Goal: Use online tool/utility: Use online tool/utility

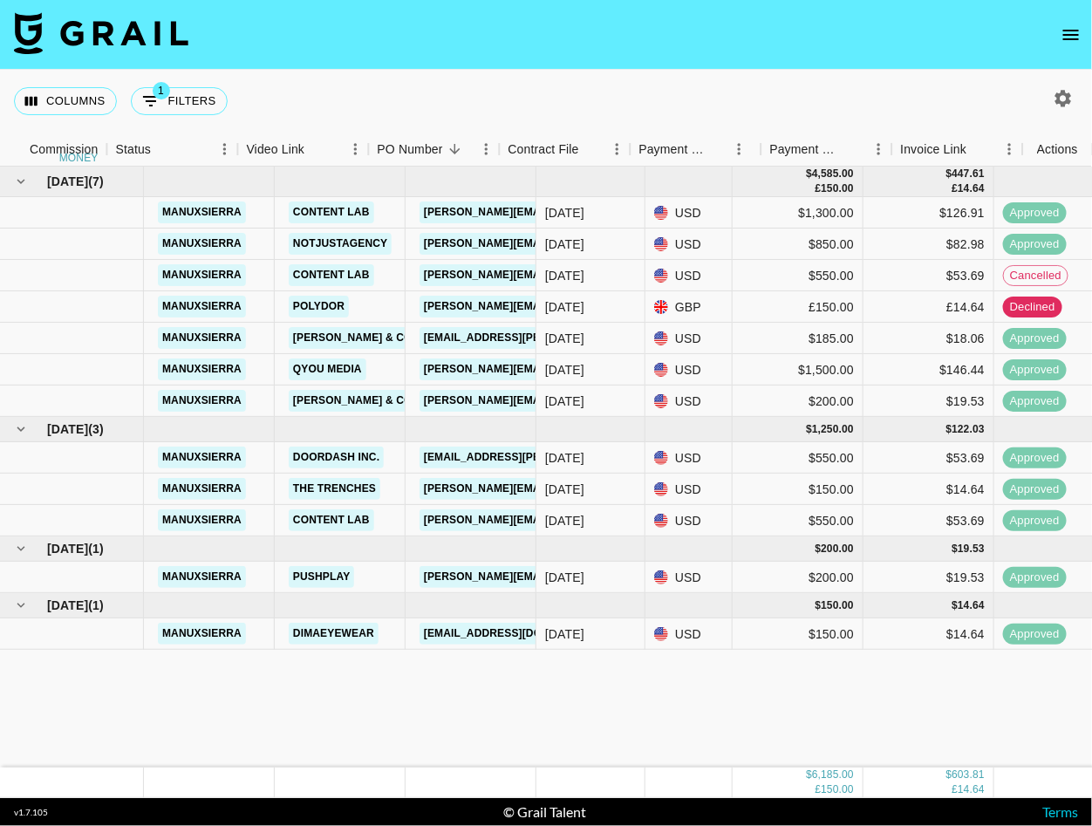
scroll to position [0, 887]
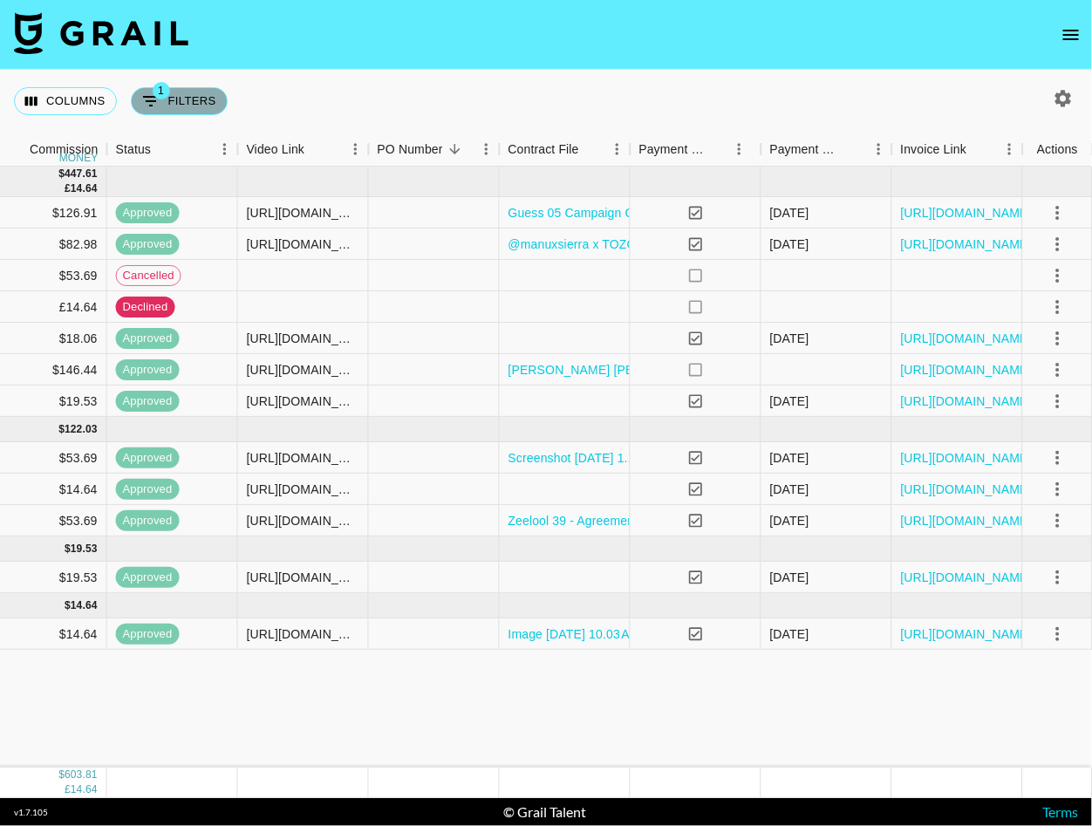
click at [173, 92] on button "1 Filters" at bounding box center [179, 101] width 97 height 28
select select "talentName"
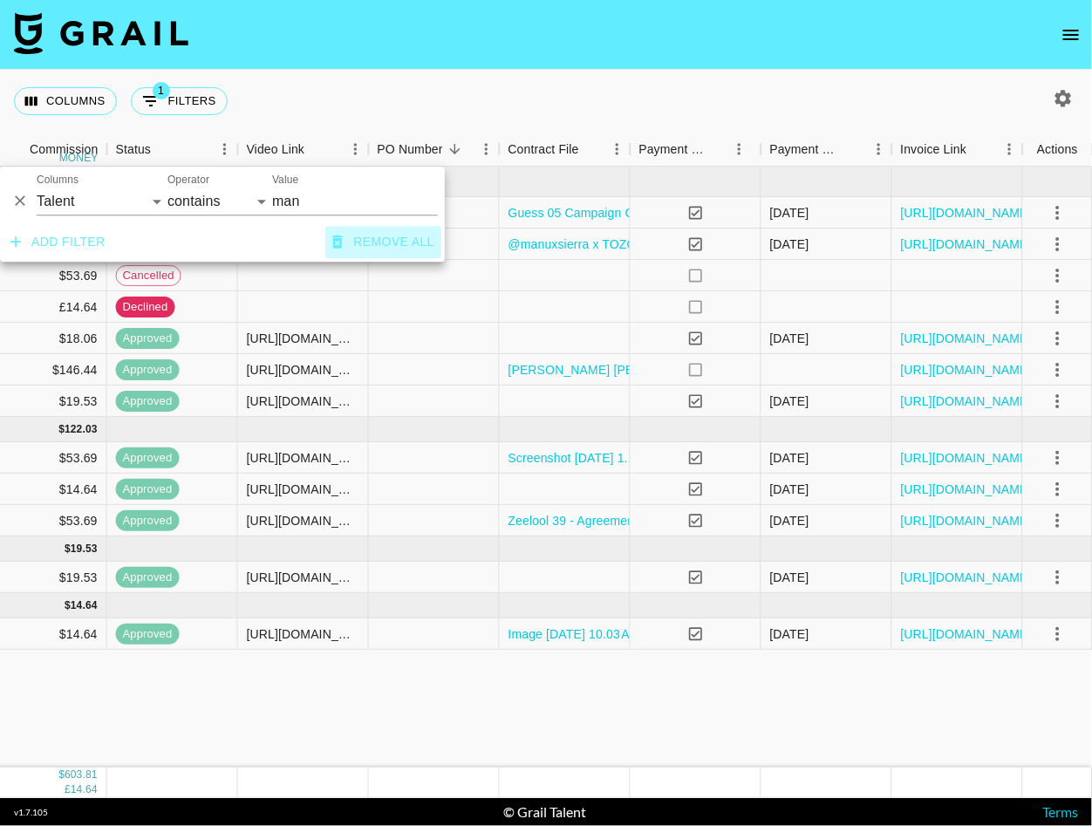
click at [351, 237] on button "Remove all" at bounding box center [383, 242] width 116 height 32
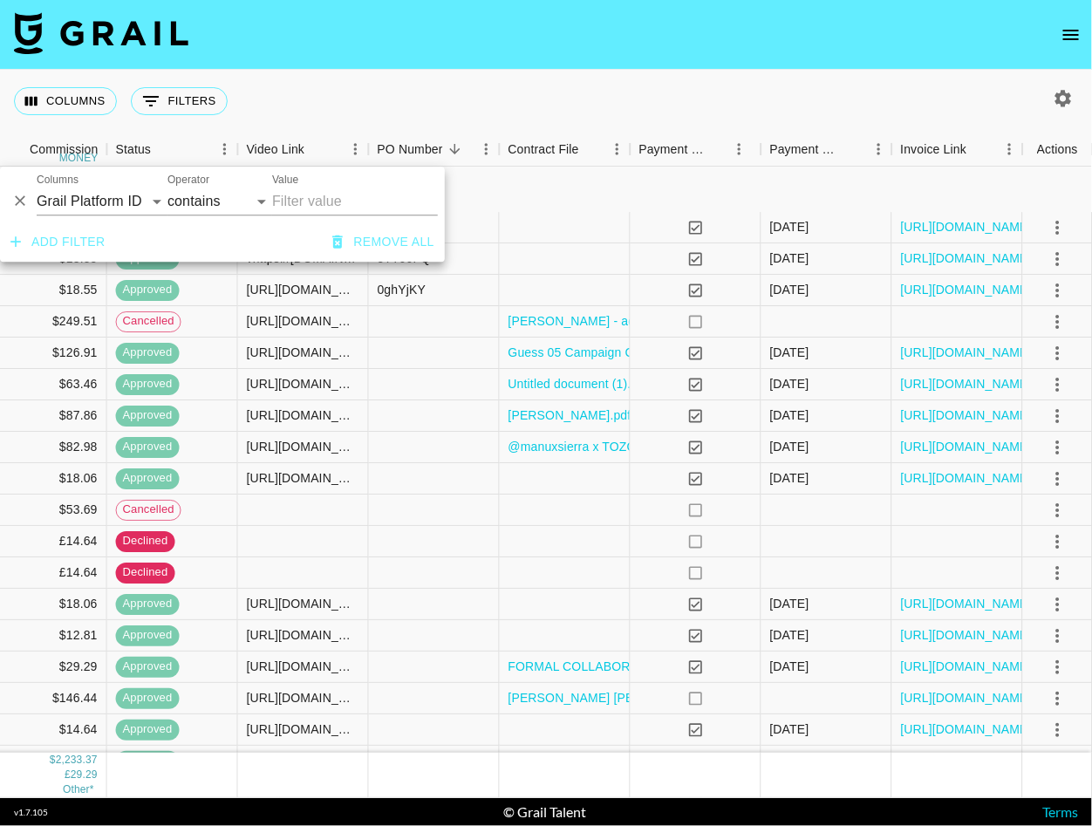
scroll to position [977, 887]
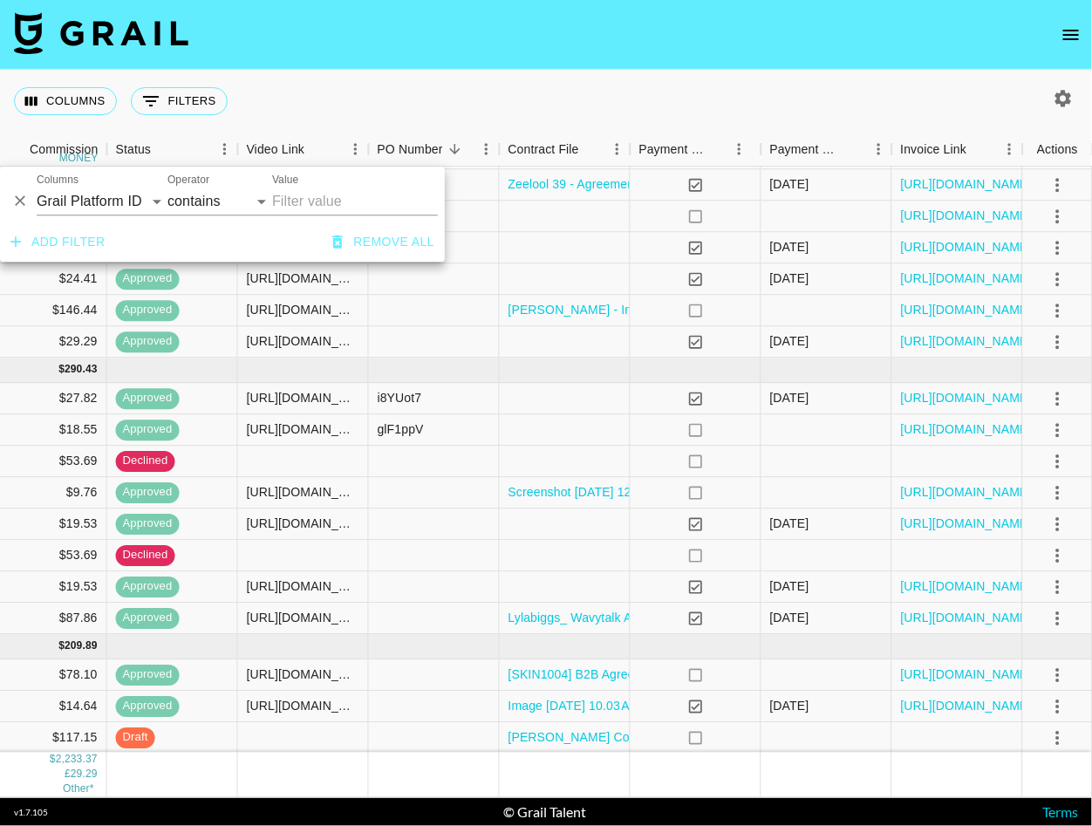
click at [595, 100] on div "Columns 0 Filters + Booking" at bounding box center [546, 101] width 1092 height 63
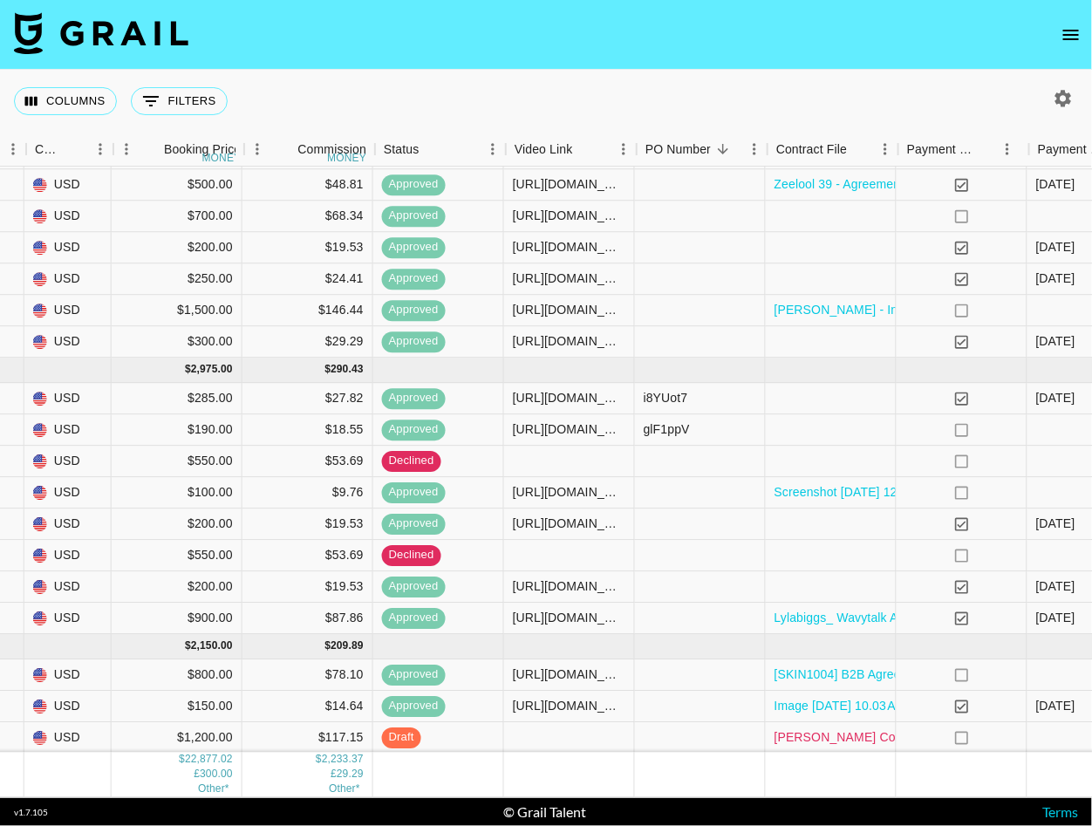
scroll to position [977, 619]
click at [226, 732] on div "$1,200.00" at bounding box center [178, 738] width 131 height 31
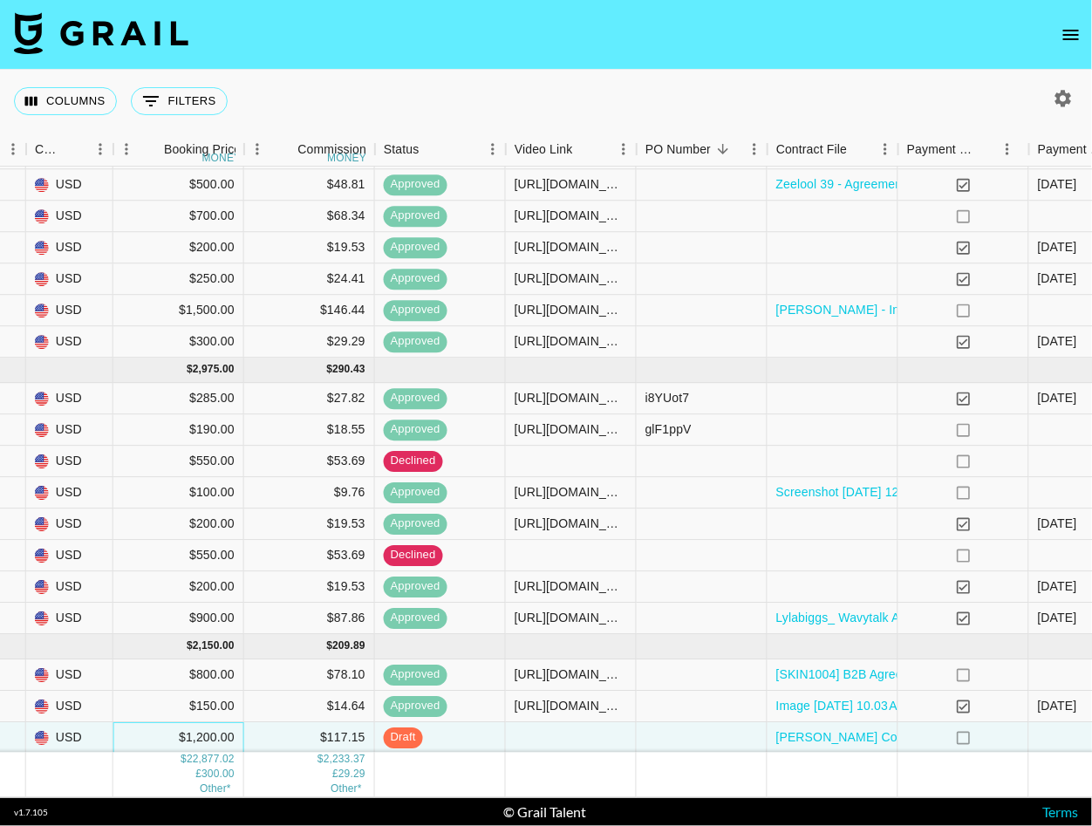
click at [212, 733] on div "$1,200.00" at bounding box center [178, 738] width 131 height 31
type input "1260"
click at [157, 769] on div "$ 22,877.02 £ 300.00 Other*" at bounding box center [178, 774] width 131 height 45
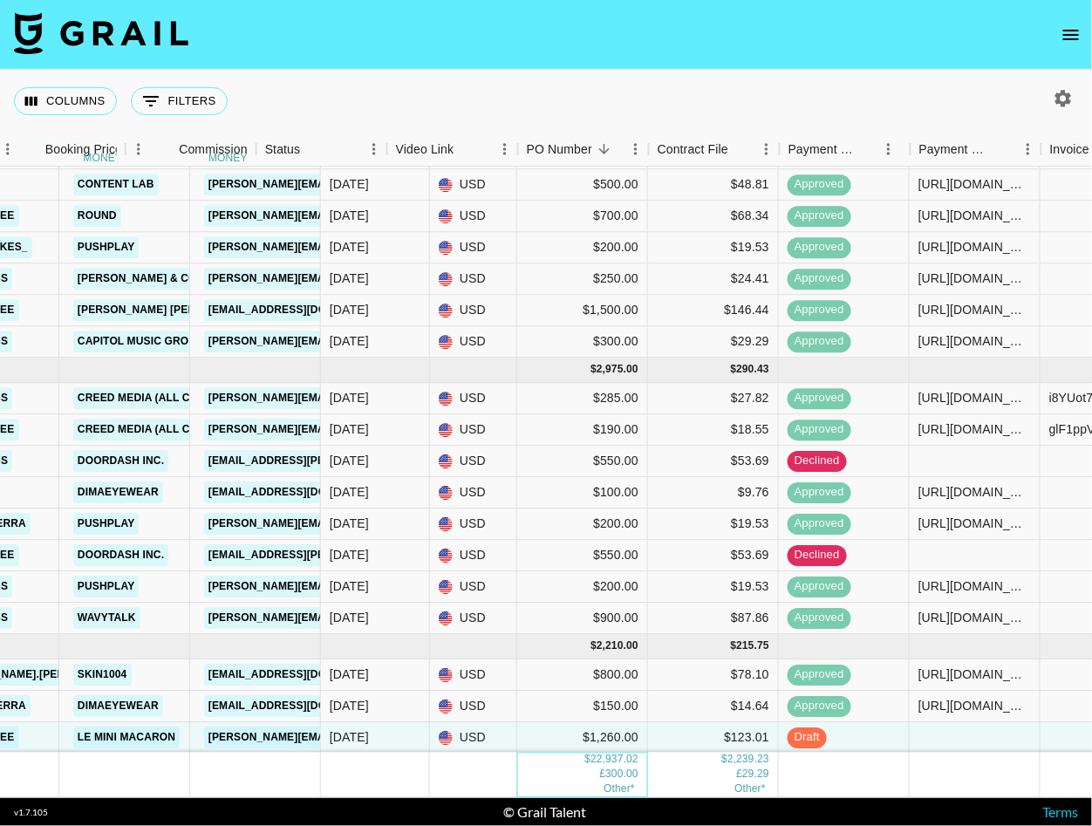
scroll to position [977, 155]
